Goal: Information Seeking & Learning: Learn about a topic

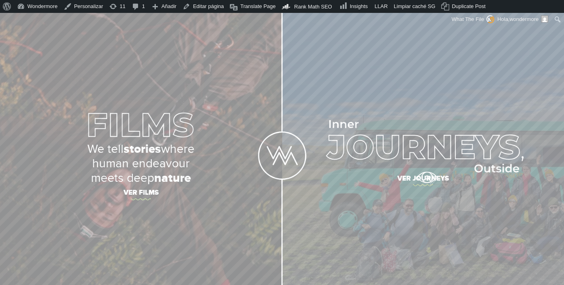
click at [427, 177] on span "Ver journeys" at bounding box center [423, 179] width 282 height 17
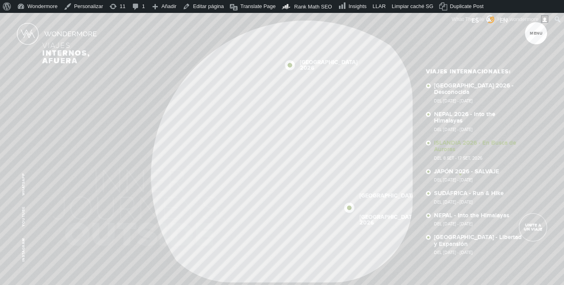
scroll to position [30, 0]
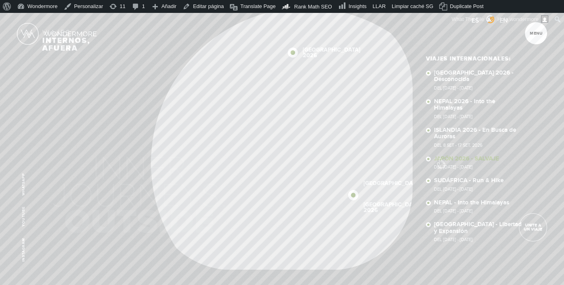
click at [441, 159] on link "JAPÓN 2026 - SALVAJE Del [DATE] - [DATE]" at bounding box center [478, 162] width 88 height 14
